Goal: Task Accomplishment & Management: Manage account settings

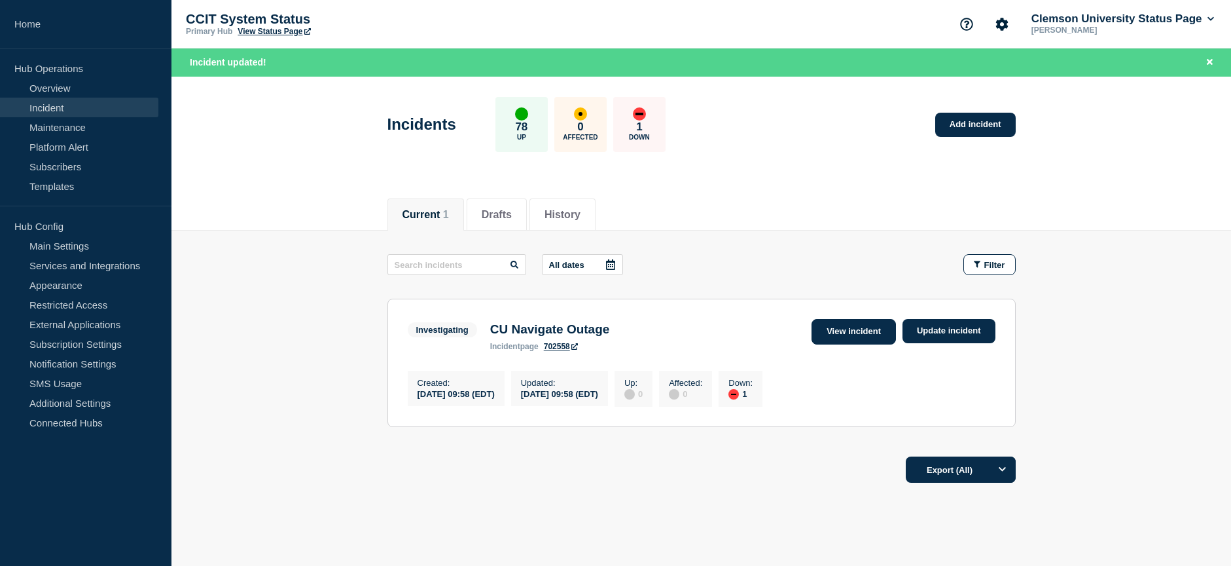
click at [858, 329] on link "View incident" at bounding box center [854, 332] width 84 height 26
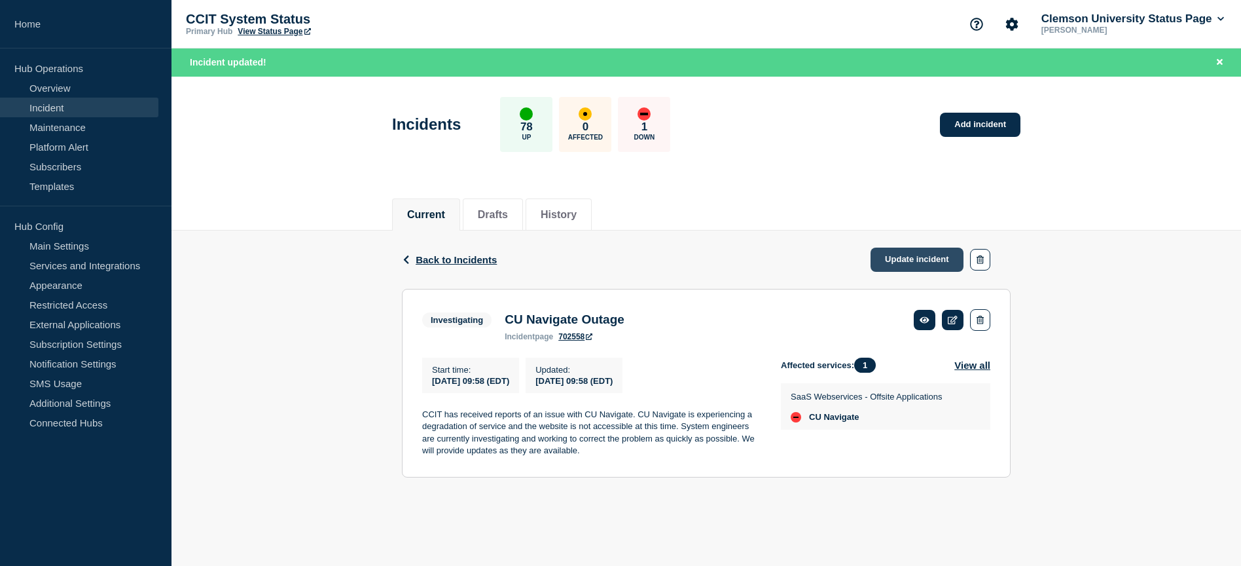
click at [916, 262] on link "Update incident" at bounding box center [917, 259] width 93 height 24
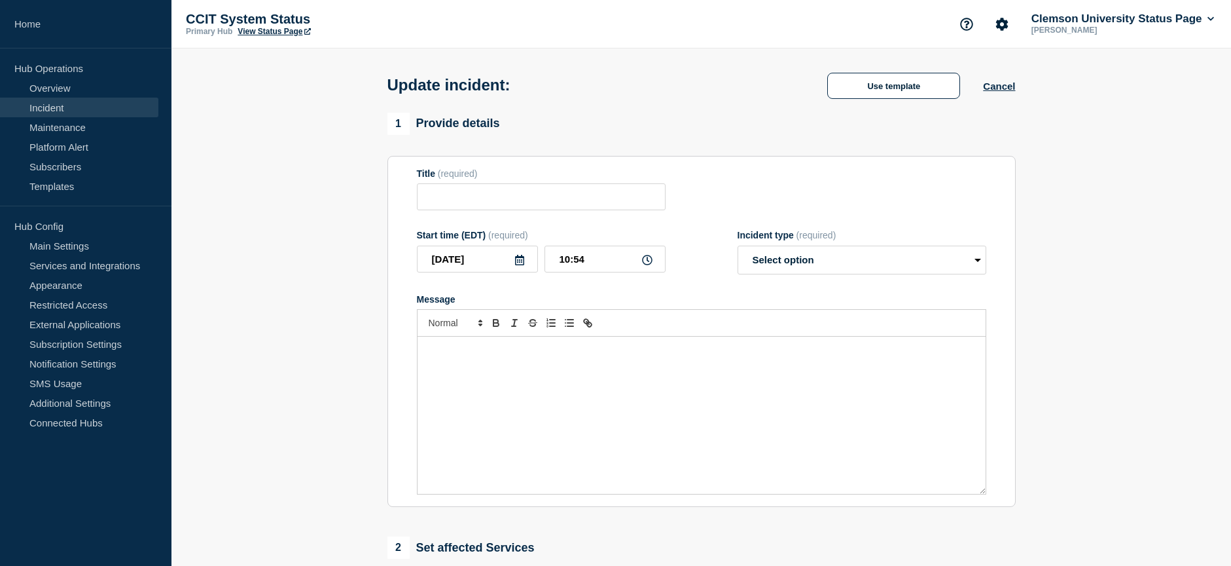
type input "CU Navigate Outage"
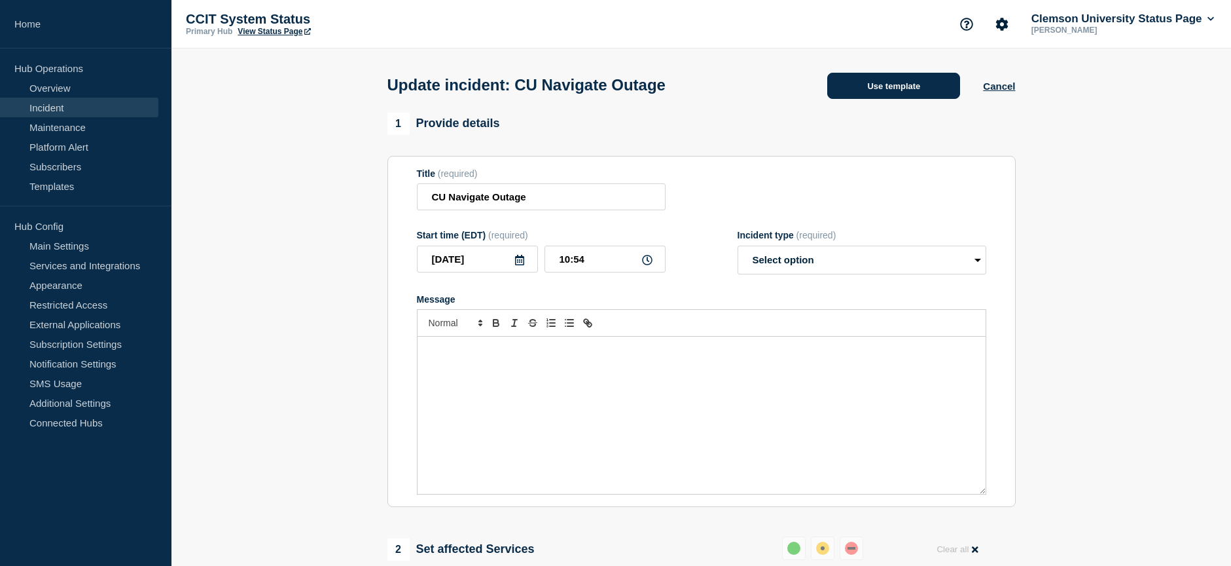
click at [893, 94] on button "Use template" at bounding box center [893, 86] width 133 height 26
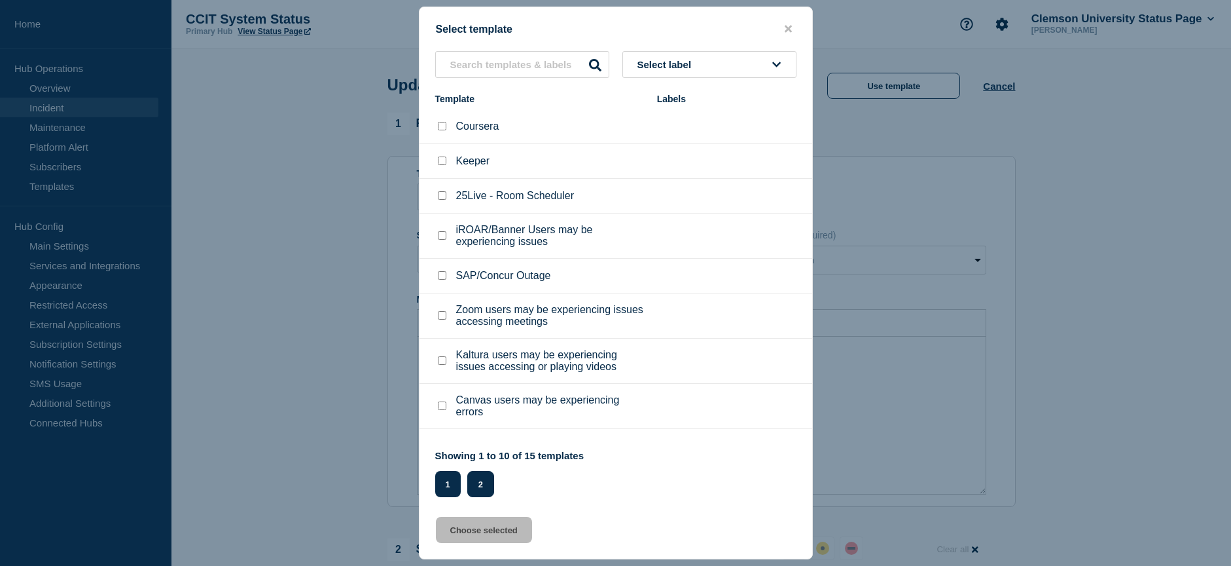
click at [482, 486] on button "2" at bounding box center [480, 484] width 27 height 26
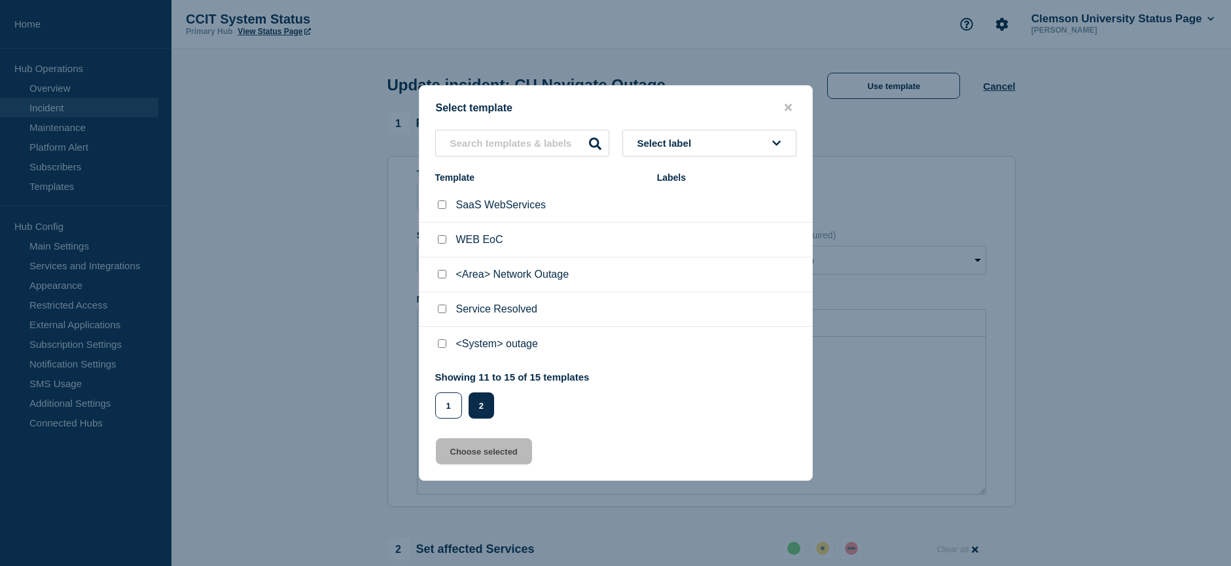
click at [440, 308] on input "Service Resolved checkbox" at bounding box center [442, 308] width 9 height 9
checkbox input "true"
click at [502, 445] on button "Choose selected" at bounding box center [484, 451] width 96 height 26
select select "resolved"
radio input "false"
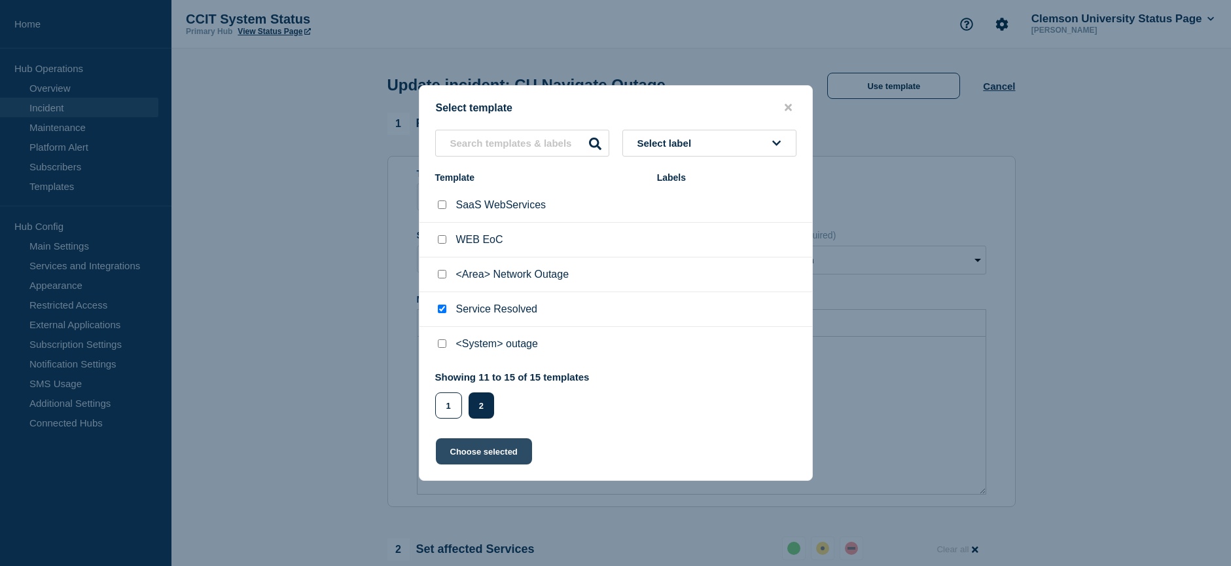
radio input "true"
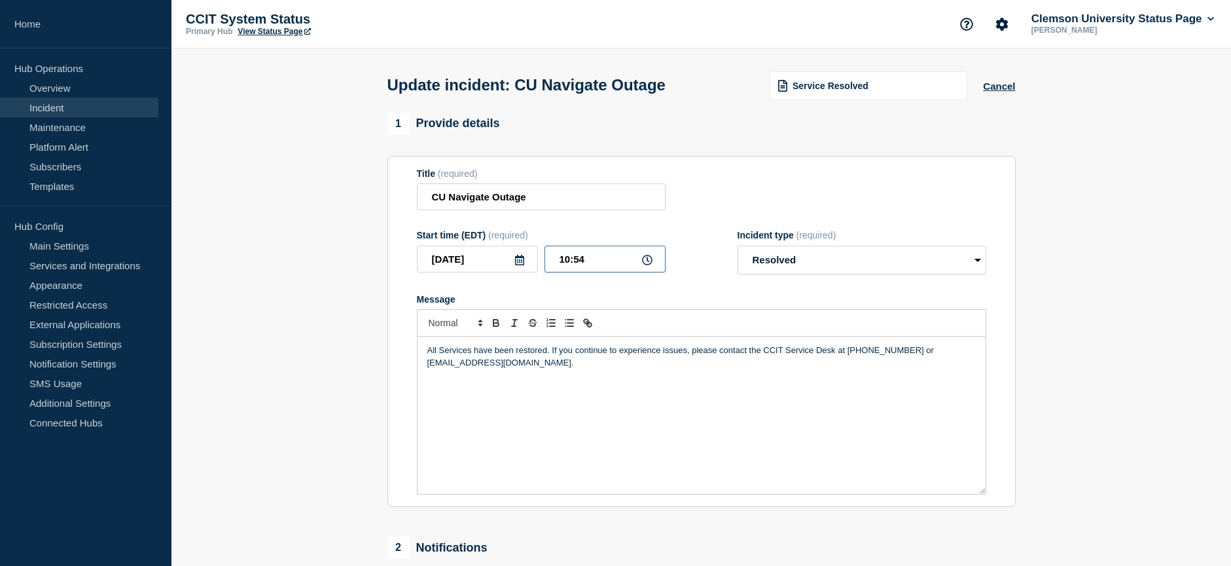
click at [587, 261] on input "10:54" at bounding box center [605, 258] width 121 height 27
type input "10:48"
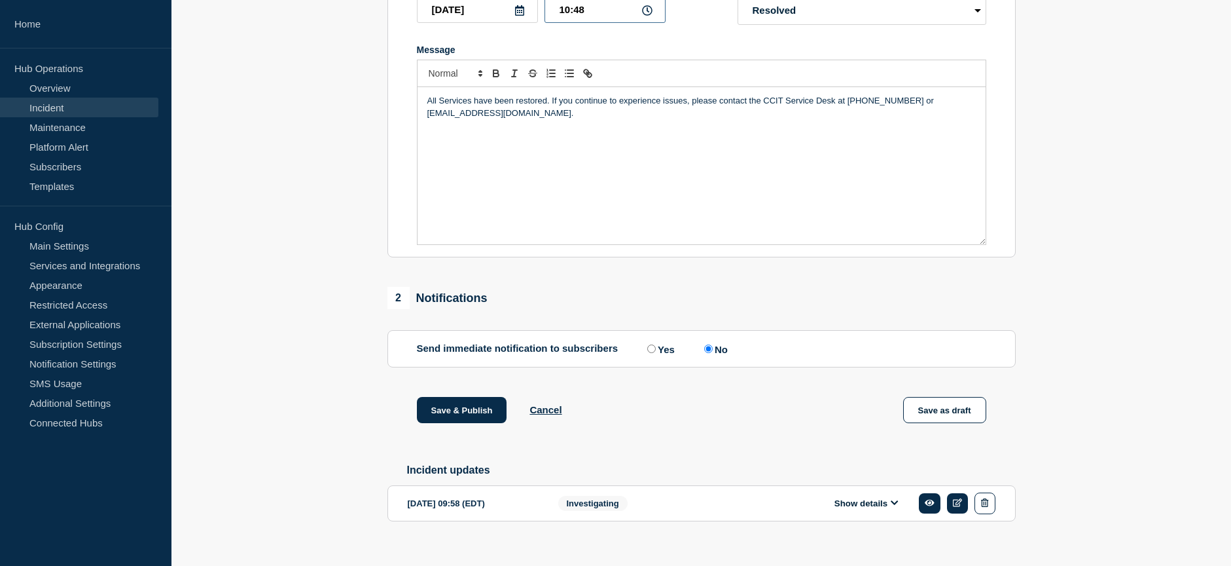
scroll to position [262, 0]
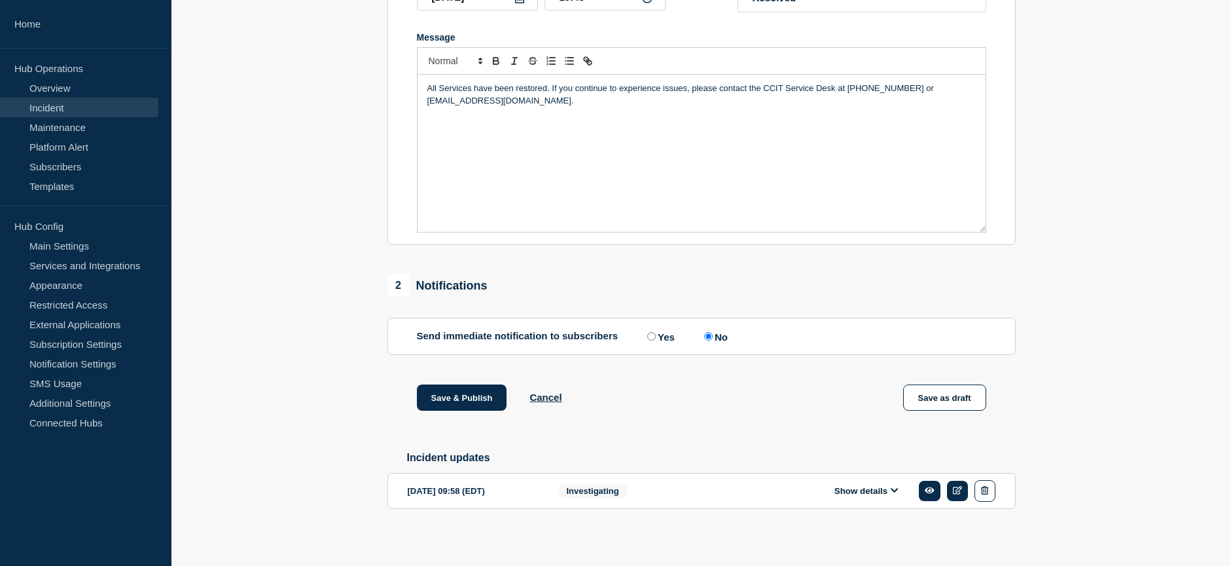
drag, startPoint x: 653, startPoint y: 344, endPoint x: 628, endPoint y: 348, distance: 25.2
click at [653, 340] on input "Yes" at bounding box center [651, 336] width 9 height 9
radio input "true"
radio input "false"
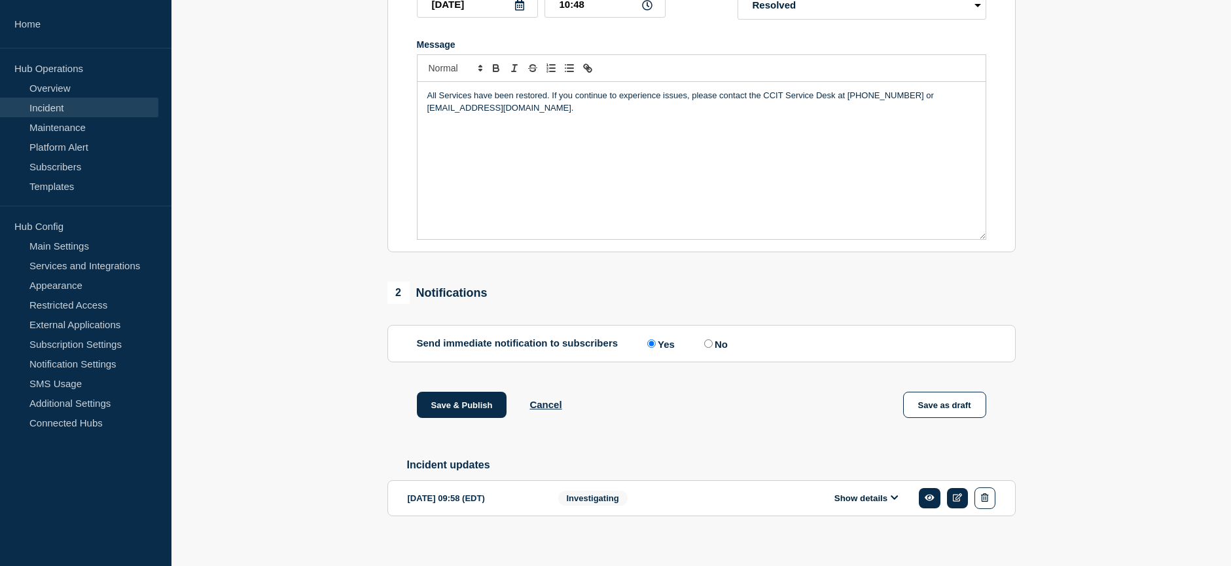
scroll to position [272, 0]
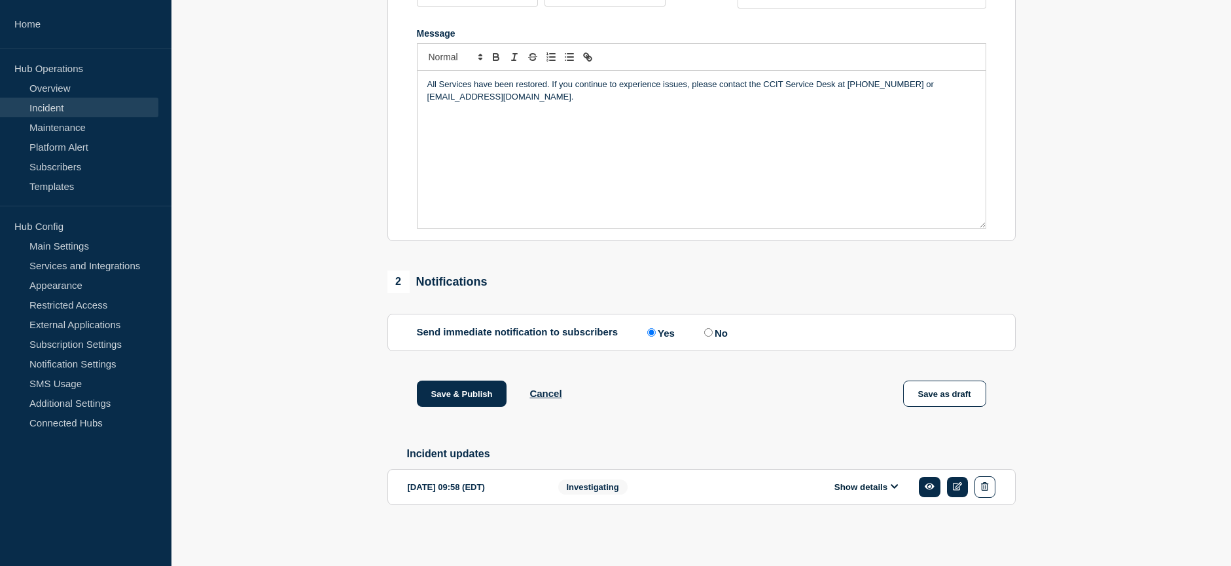
click at [469, 405] on div "Save & Publish Cancel Save as draft" at bounding box center [701, 409] width 628 height 59
click at [469, 386] on button "Save & Publish" at bounding box center [462, 393] width 90 height 26
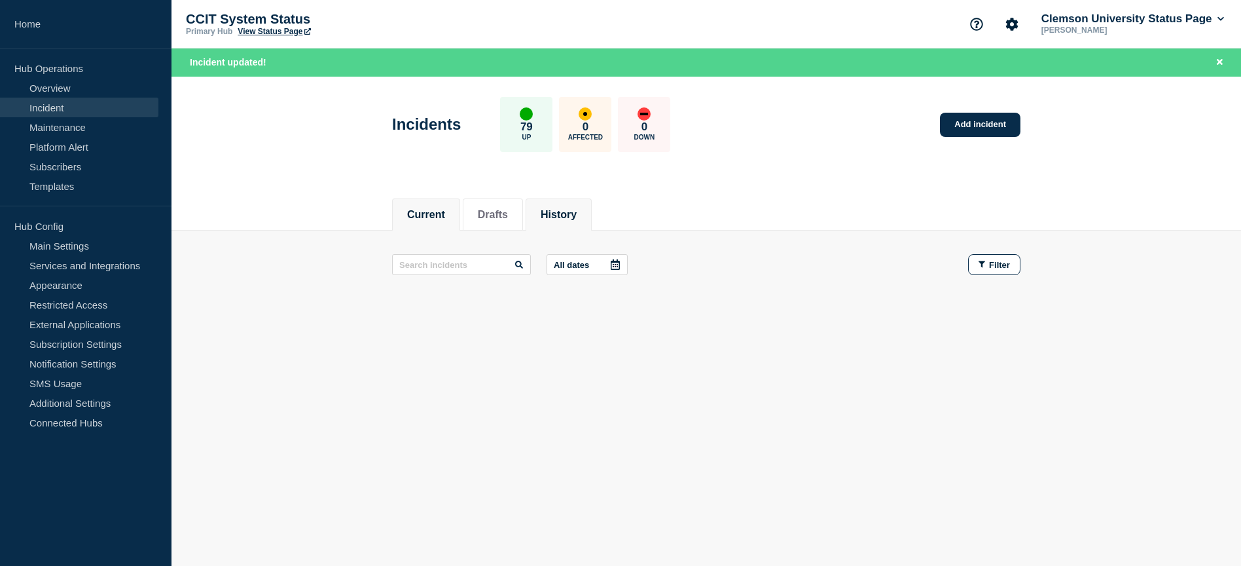
click at [577, 215] on button "History" at bounding box center [559, 215] width 36 height 12
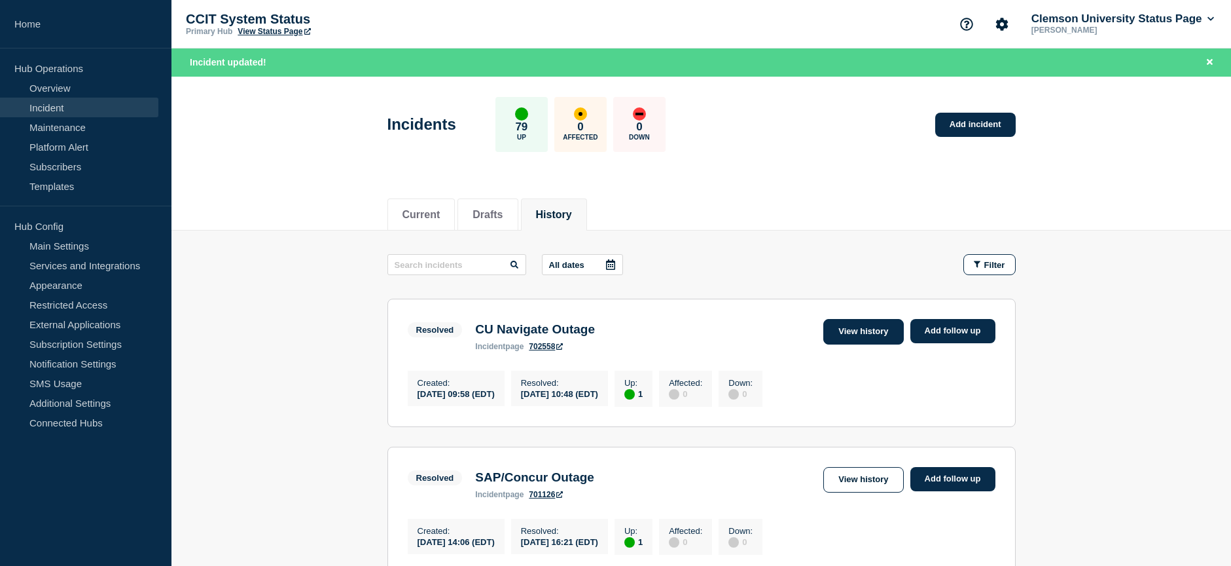
click at [869, 333] on link "View history" at bounding box center [863, 332] width 80 height 26
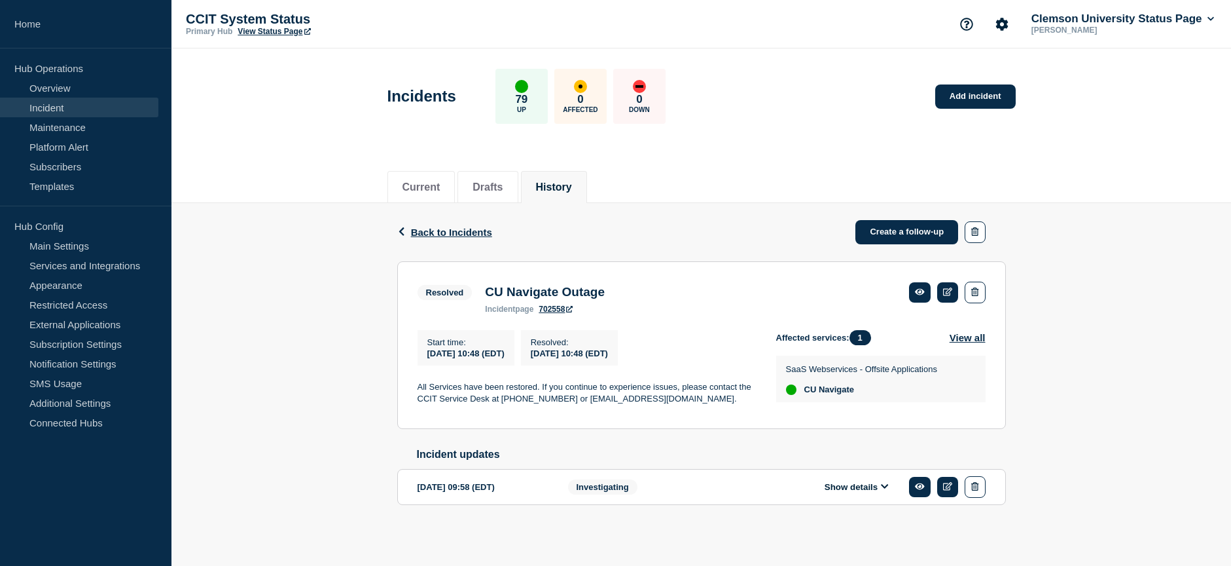
scroll to position [8, 0]
click at [884, 487] on icon at bounding box center [884, 486] width 7 height 5
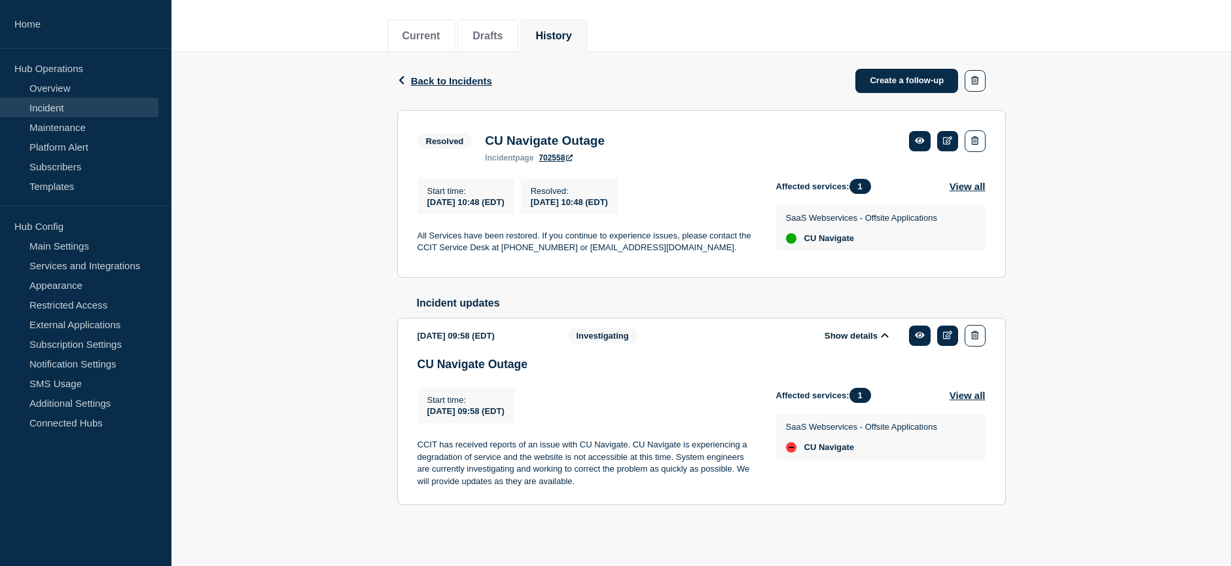
scroll to position [161, 0]
drag, startPoint x: 629, startPoint y: 438, endPoint x: 674, endPoint y: 461, distance: 50.6
click at [674, 461] on div "Start time : [DATE] 09:58 (EDT) Start time [DATE] 09:58 (EDT) CCIT has received…" at bounding box center [597, 436] width 359 height 99
copy p ". CU Navigate is experiencing a degradation of service and the website is not a…"
copy p "All Services have been restored."
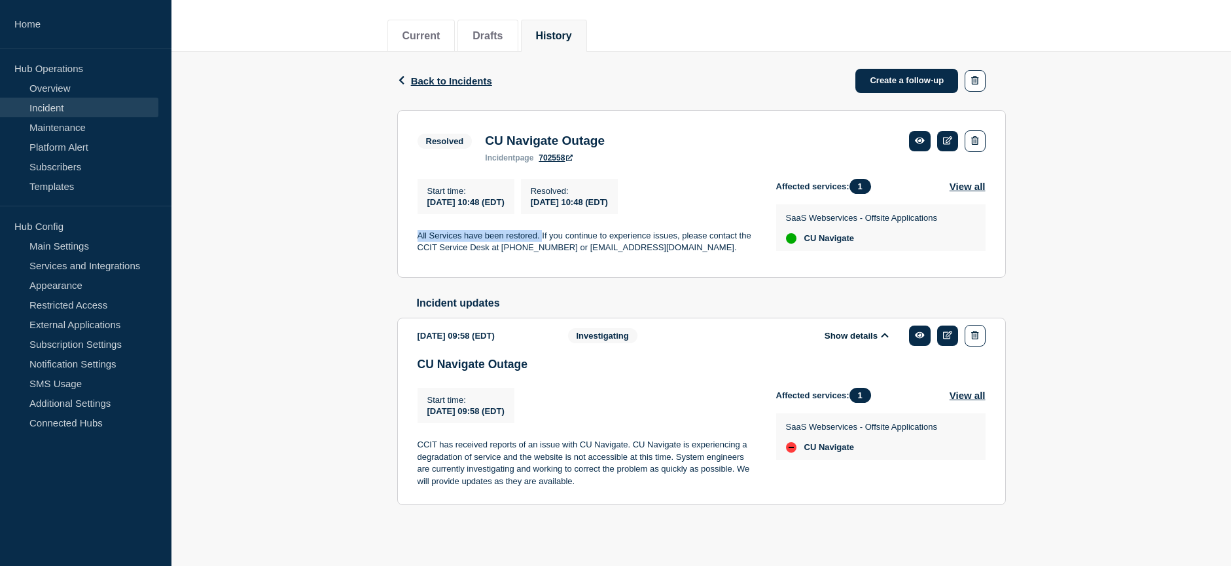
drag, startPoint x: 542, startPoint y: 226, endPoint x: 404, endPoint y: 231, distance: 137.5
click at [404, 231] on section "Resolved CU Navigate Outage incident page 702558 Start time : [DATE] 10:48 (EDT…" at bounding box center [701, 194] width 609 height 168
